Goal: Information Seeking & Learning: Learn about a topic

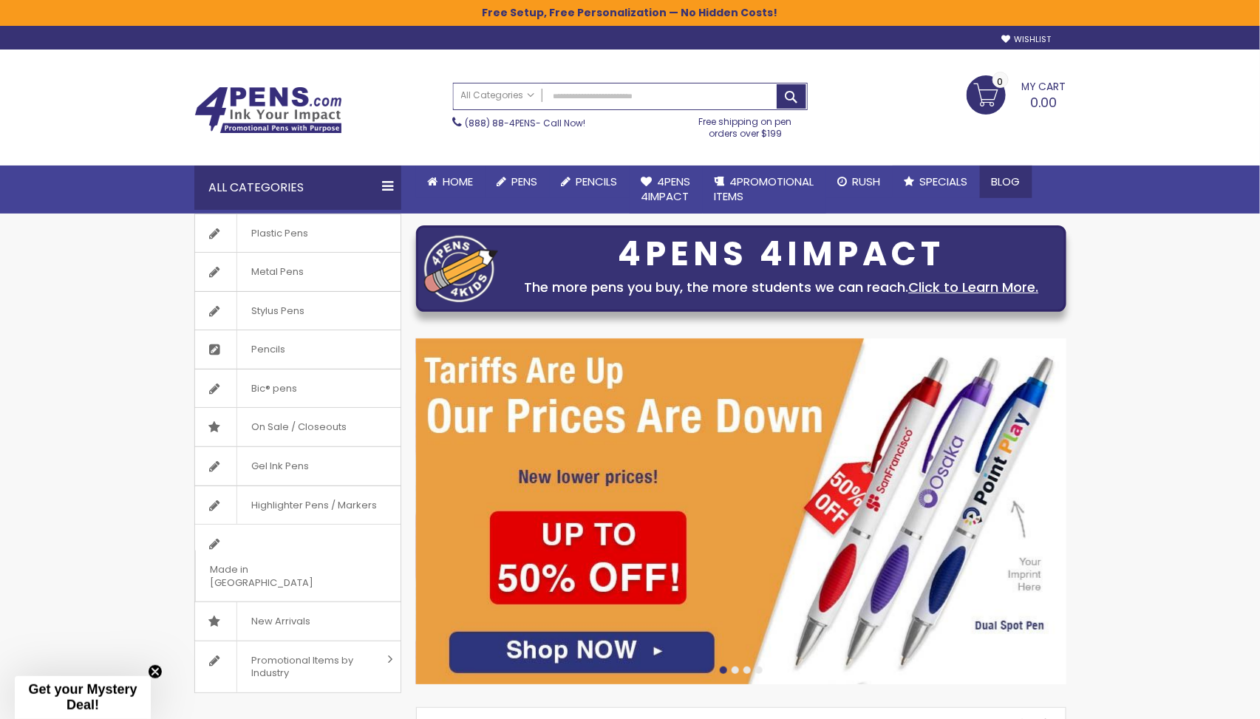
click at [1013, 178] on span "Blog" at bounding box center [1006, 182] width 29 height 16
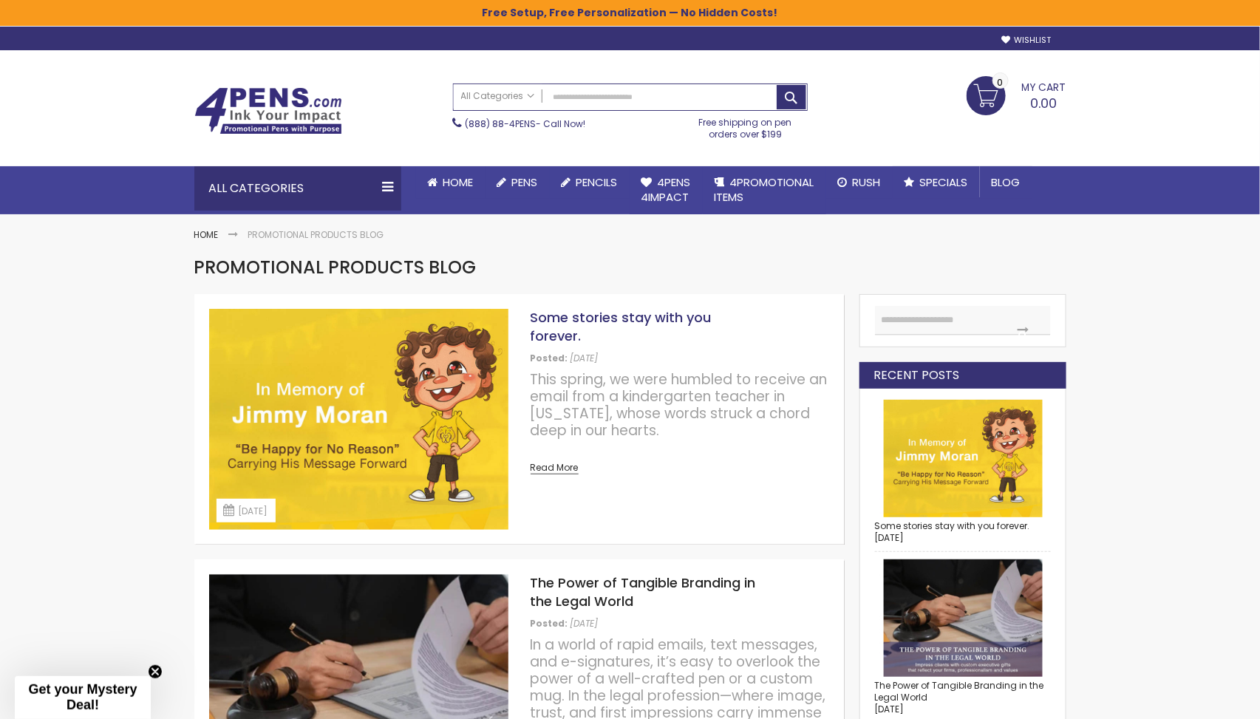
click at [623, 318] on link "Some stories stay with you forever." at bounding box center [621, 326] width 181 height 36
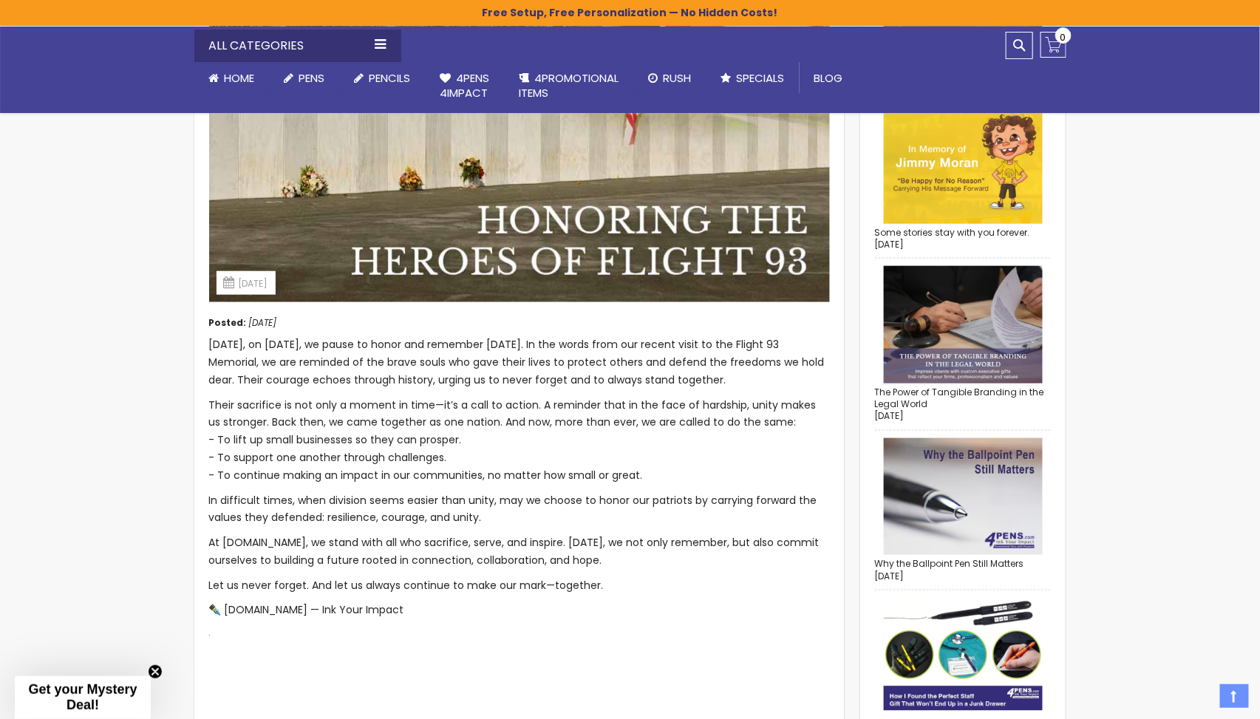
scroll to position [483, 0]
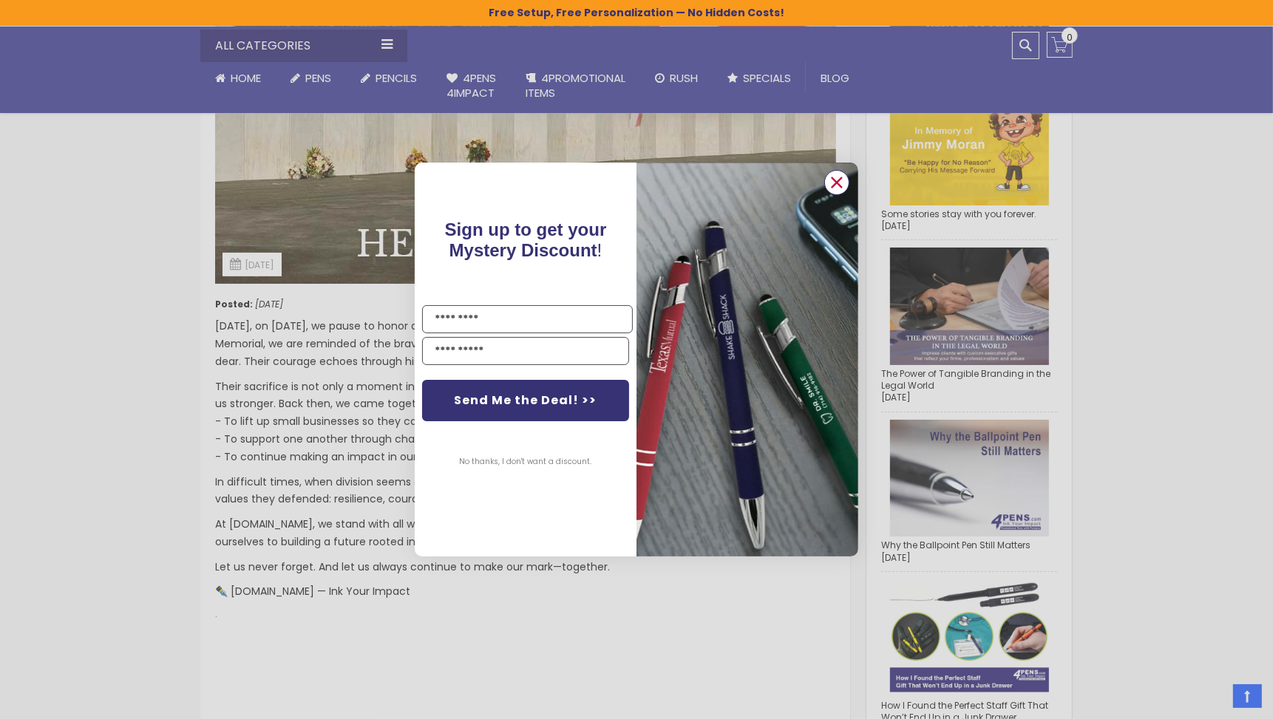
click at [840, 185] on icon "Close dialog" at bounding box center [837, 182] width 10 height 10
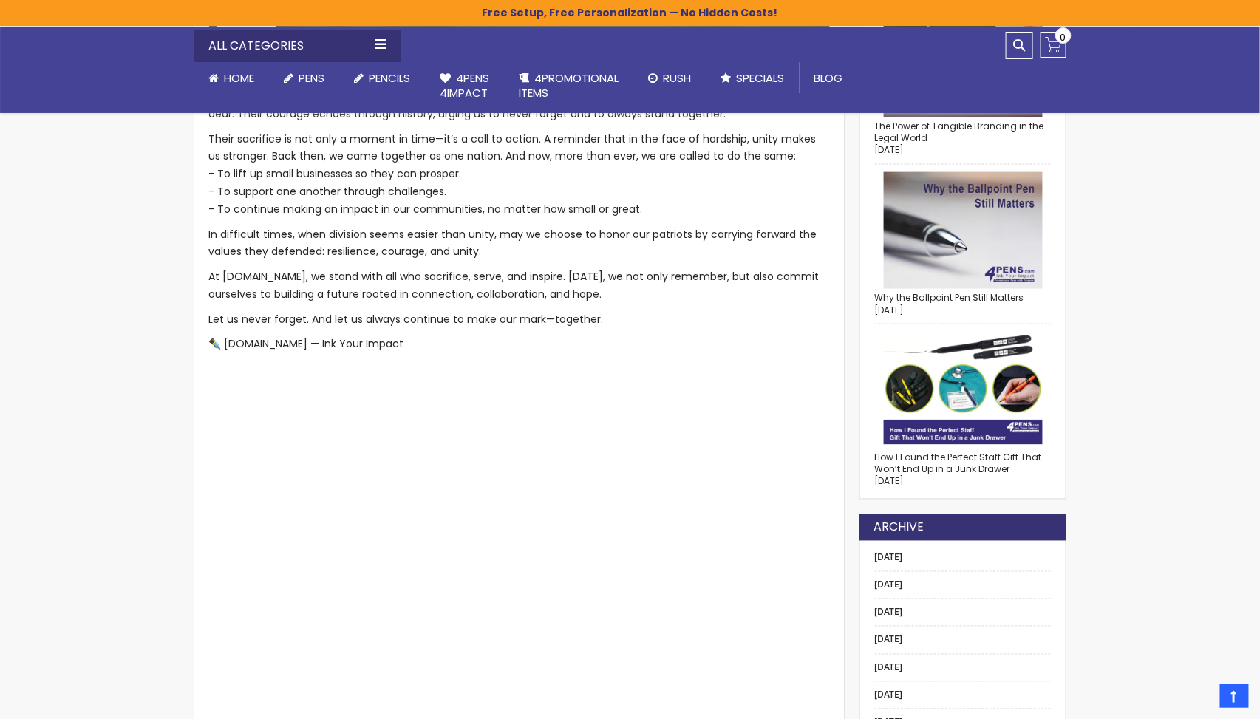
scroll to position [717, 0]
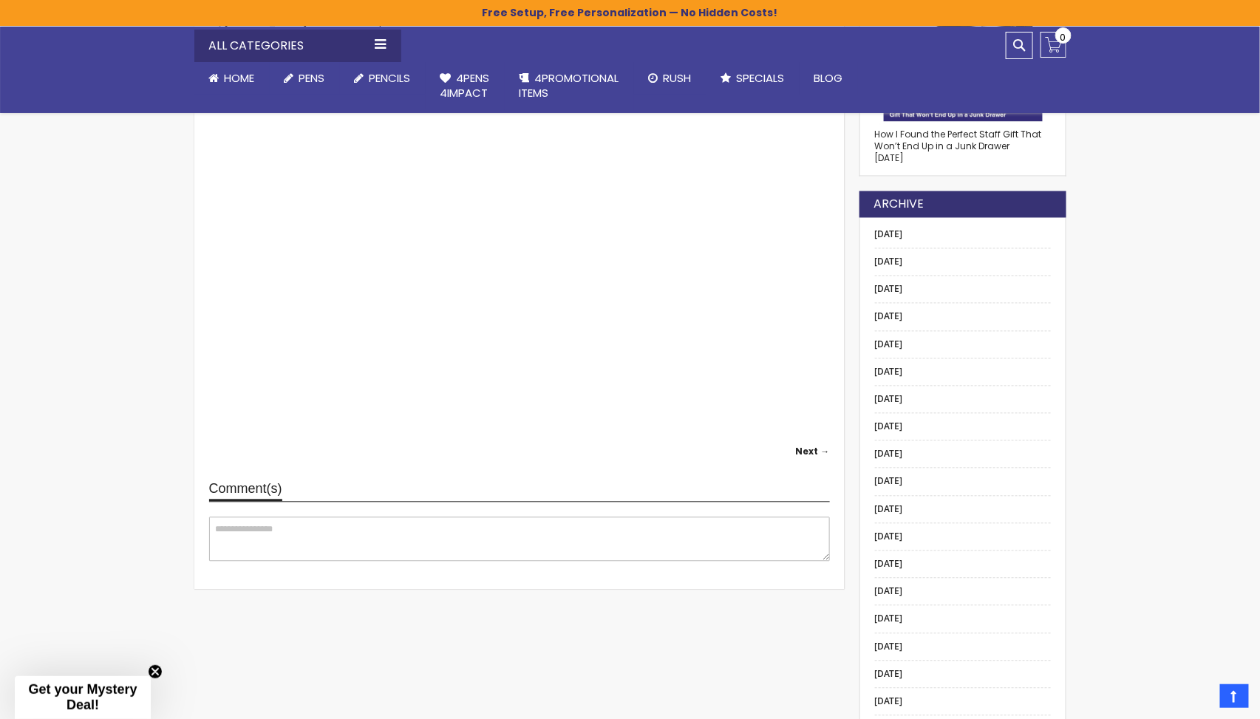
scroll to position [1010, 0]
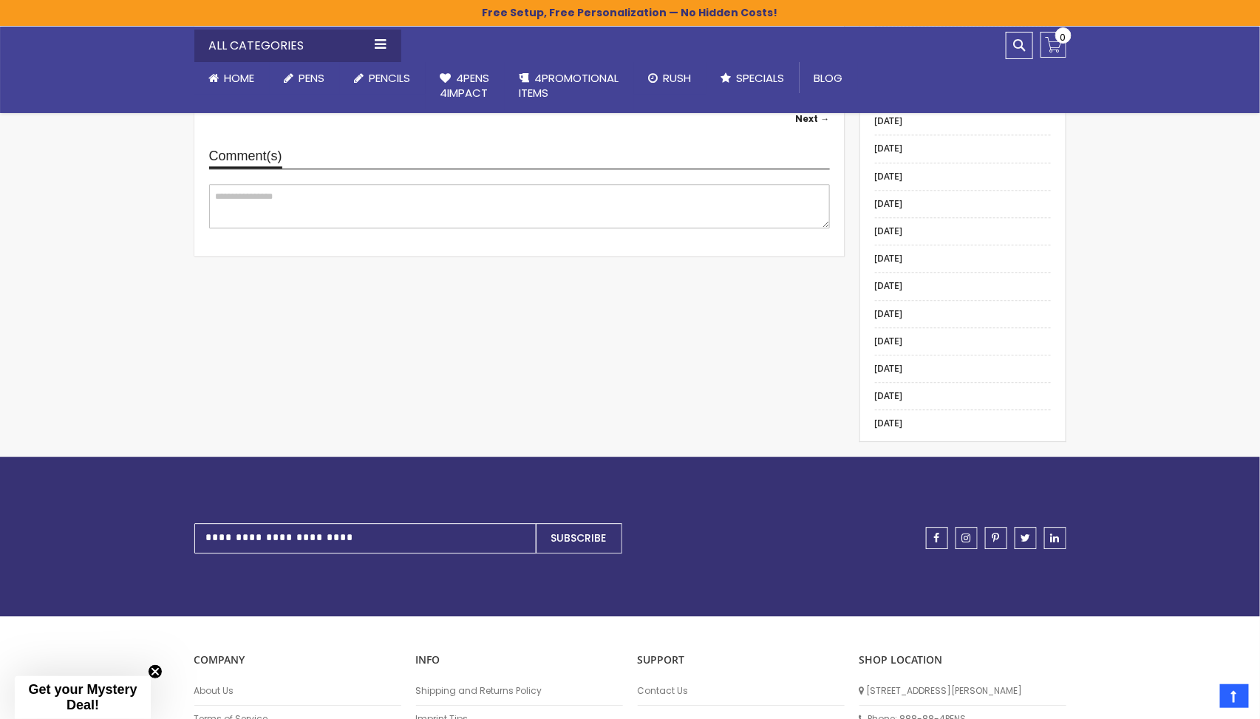
scroll to position [1393, 0]
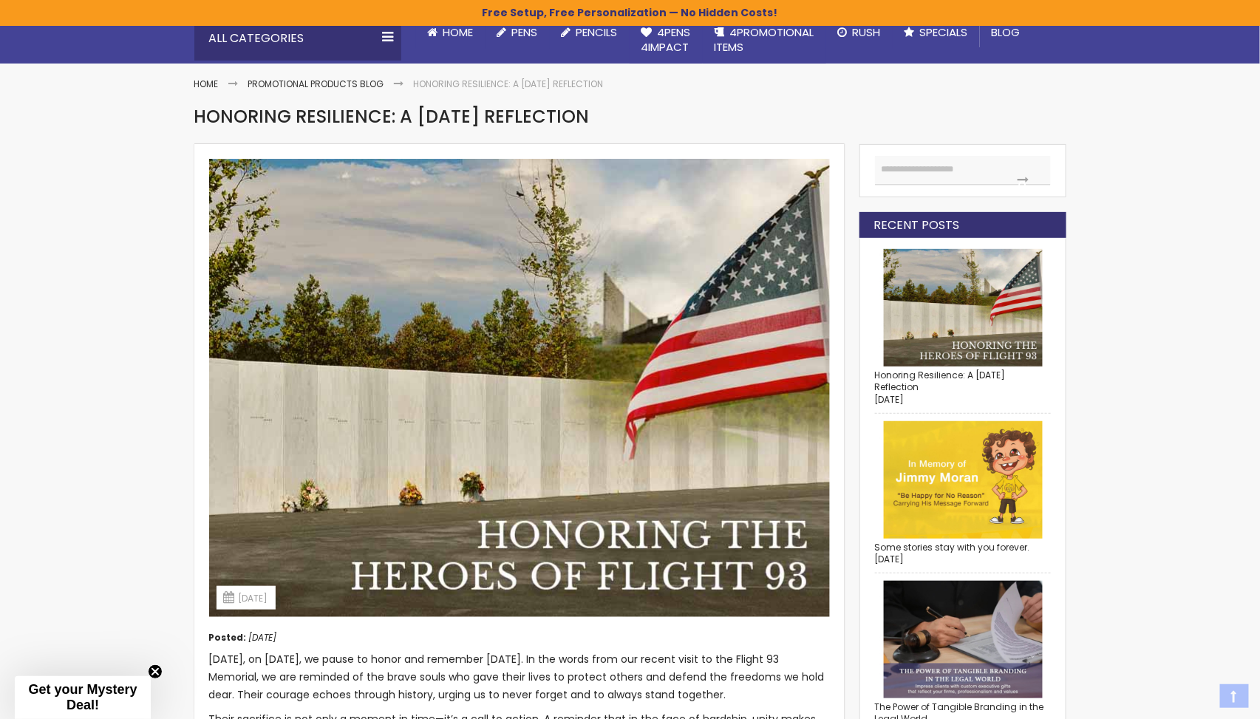
scroll to position [213, 0]
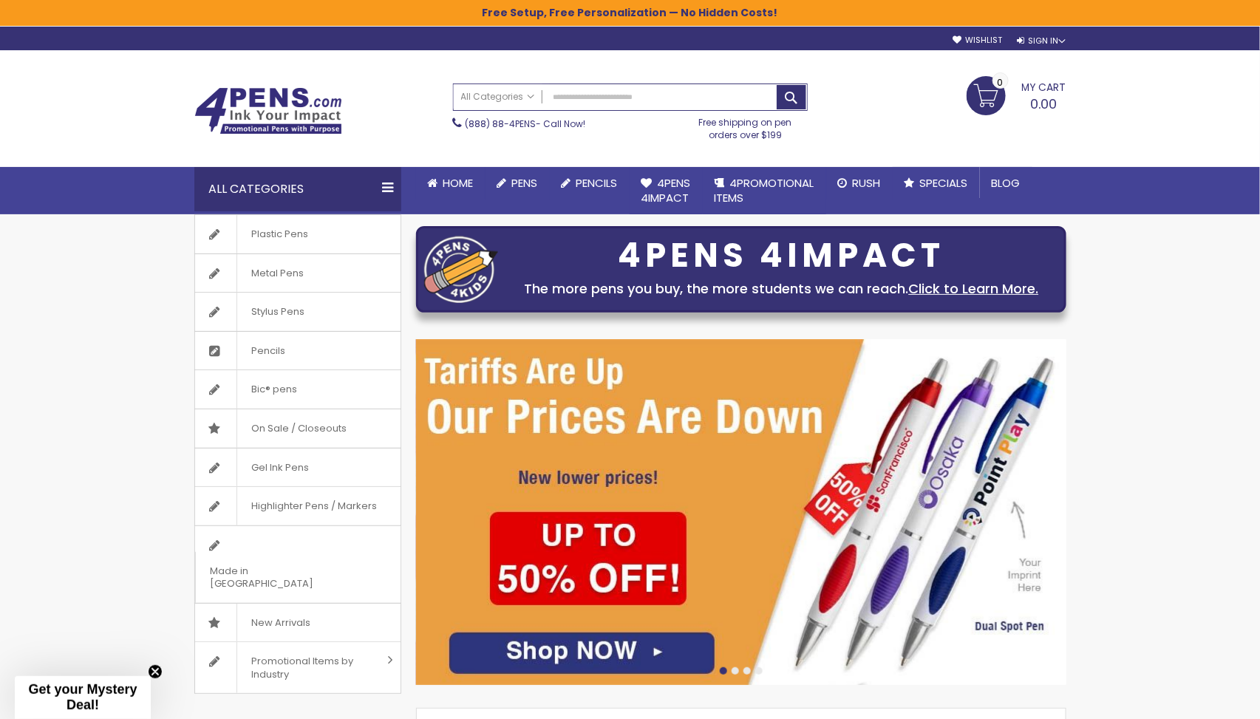
click at [758, 670] on div at bounding box center [758, 670] width 7 height 7
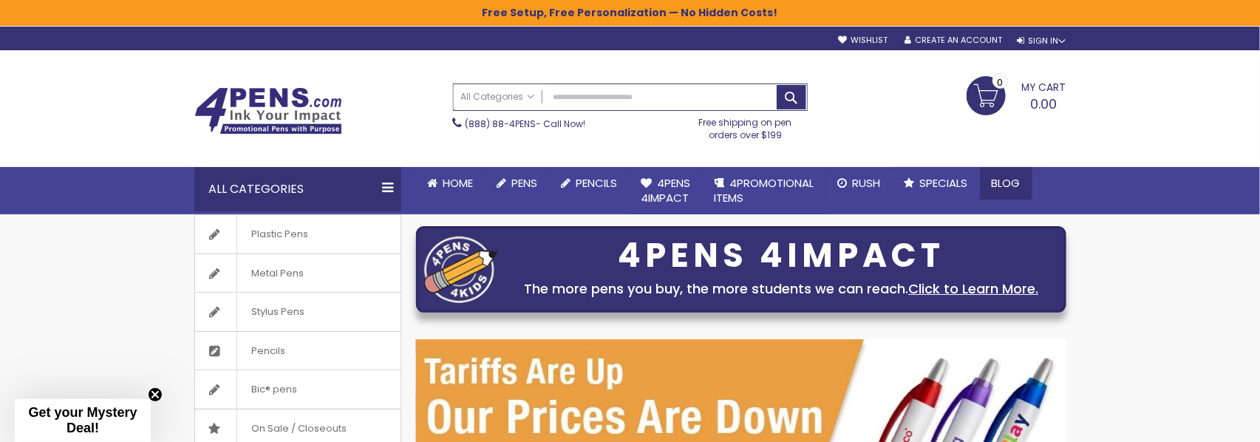
click at [992, 183] on link "Blog" at bounding box center [1006, 183] width 52 height 33
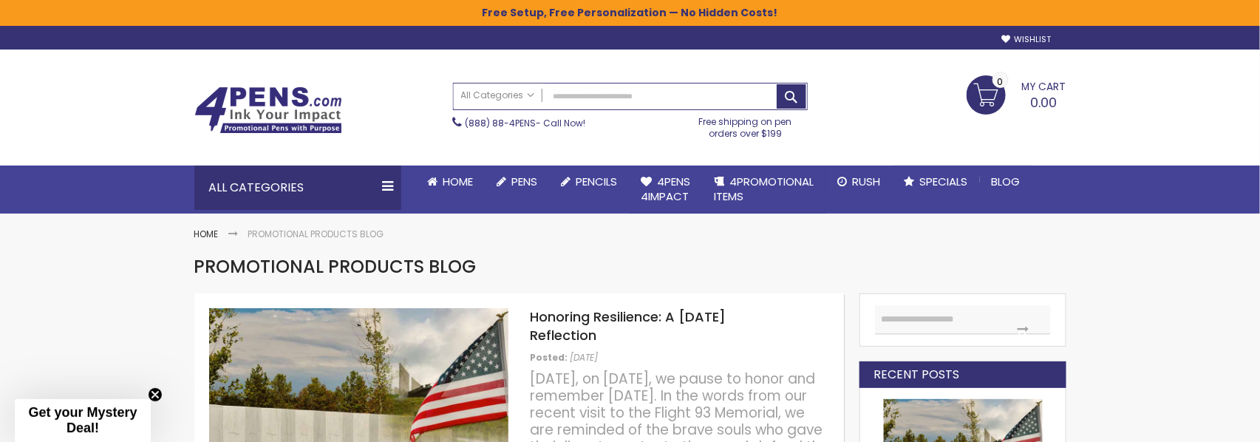
click at [629, 331] on h2 "Honoring Resilience: A [DATE] Reflection" at bounding box center [680, 330] width 299 height 44
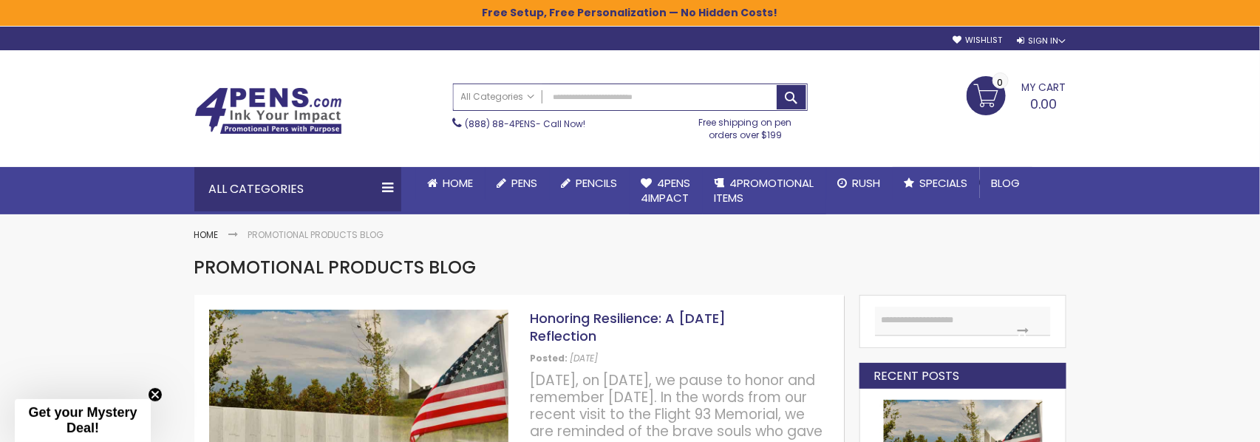
click at [633, 319] on link "Honoring Resilience: A [DATE] Reflection" at bounding box center [629, 327] width 196 height 36
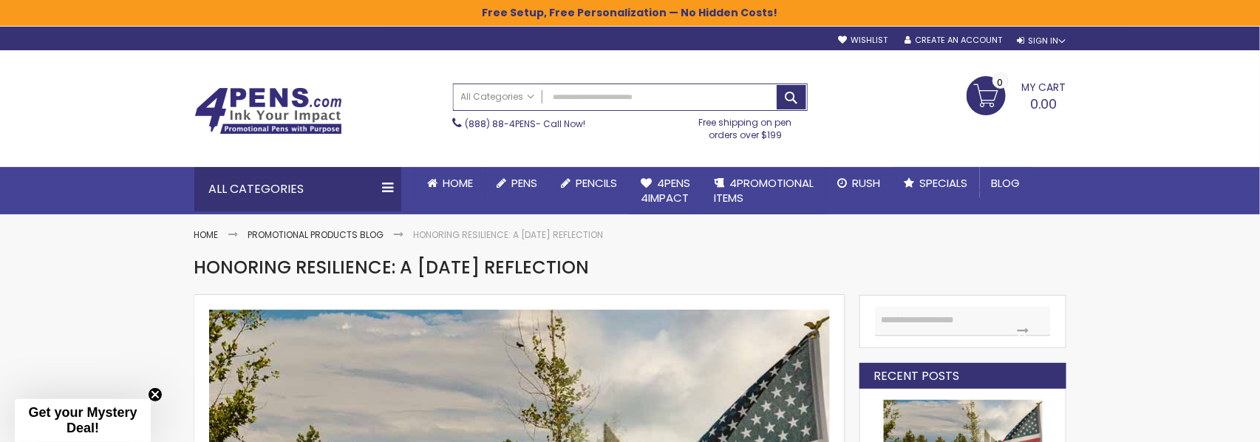
click at [290, 123] on img at bounding box center [268, 110] width 148 height 47
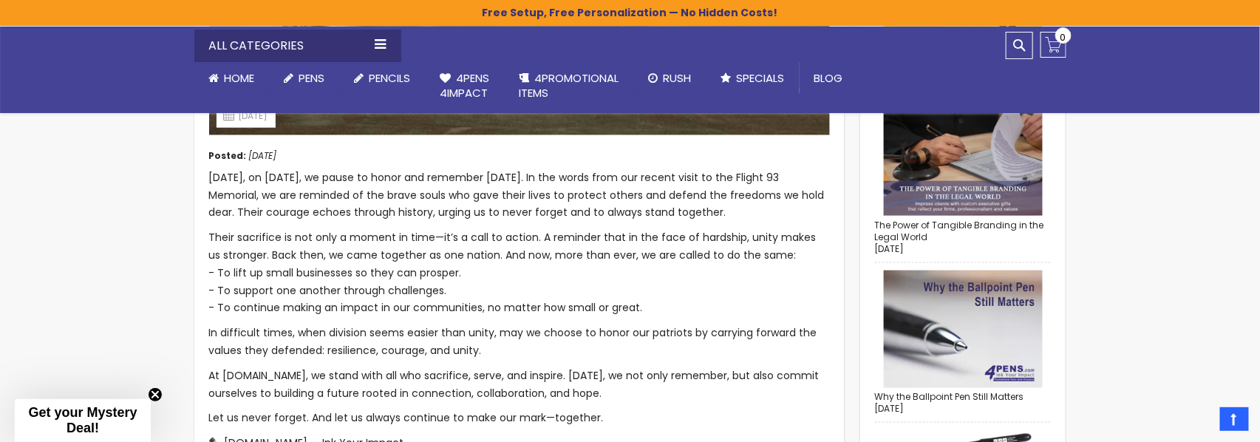
scroll to position [636, 0]
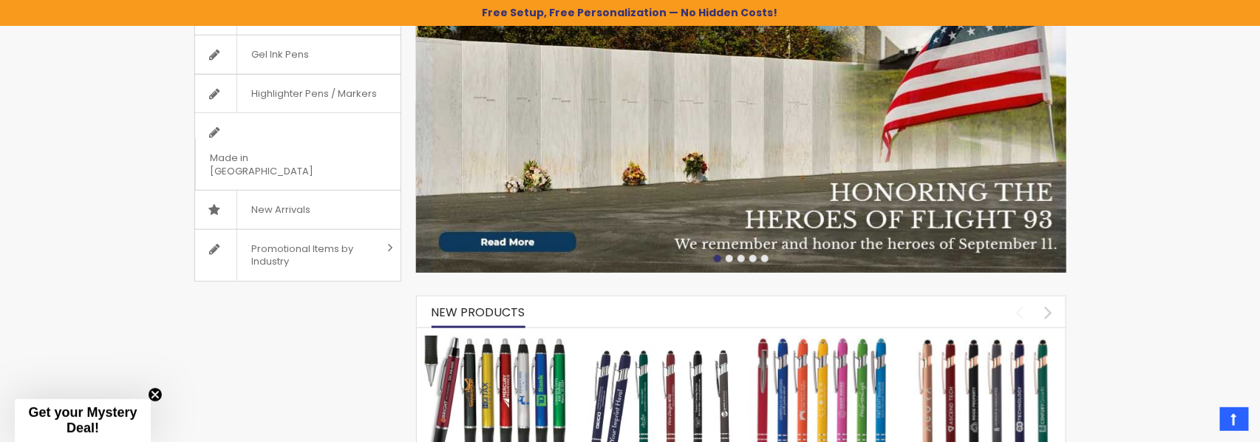
scroll to position [463, 0]
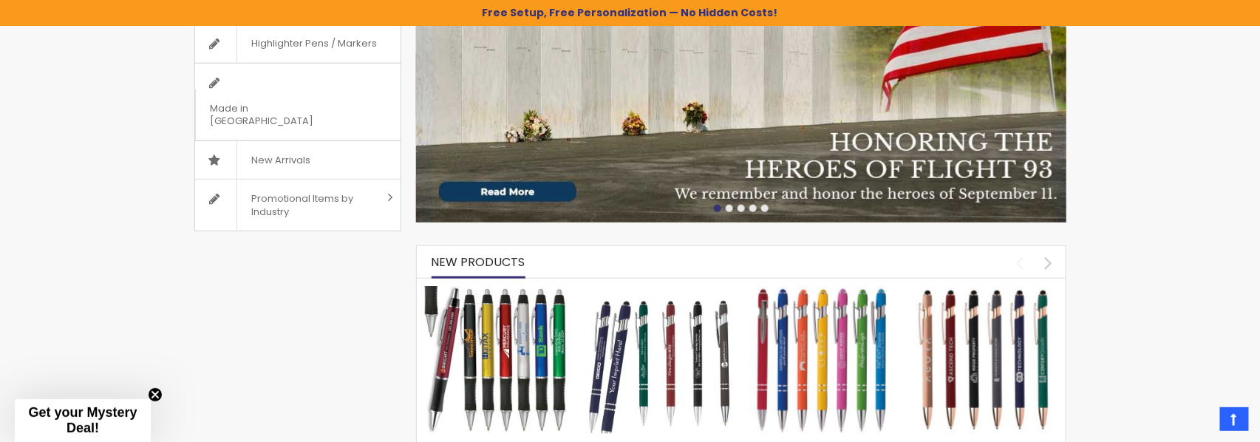
drag, startPoint x: 811, startPoint y: 89, endPoint x: 755, endPoint y: 116, distance: 62.5
click at [811, 89] on img at bounding box center [741, 50] width 650 height 346
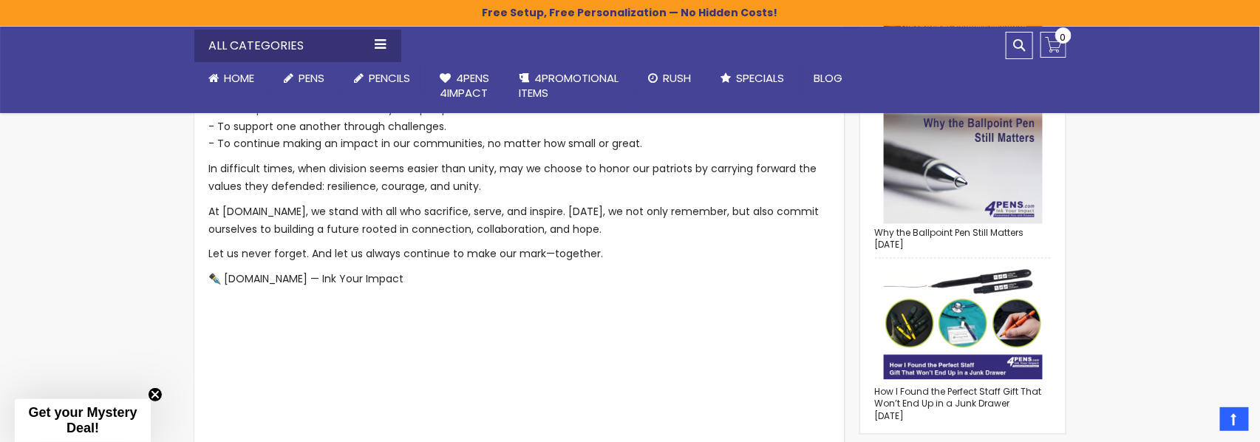
scroll to position [799, 0]
